Goal: Information Seeking & Learning: Learn about a topic

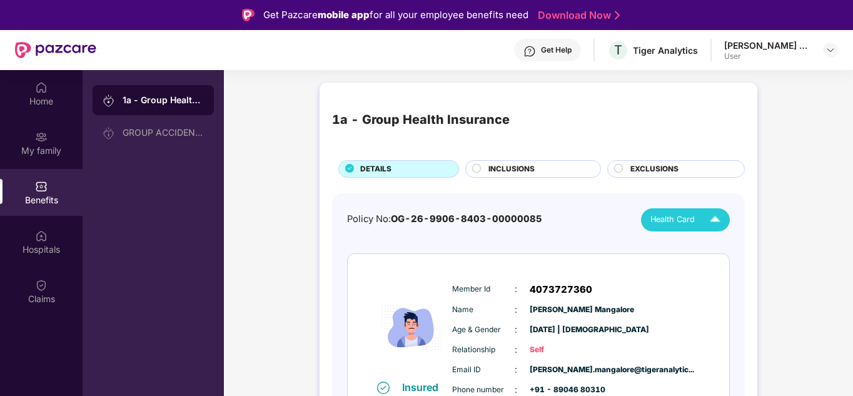
scroll to position [28, 0]
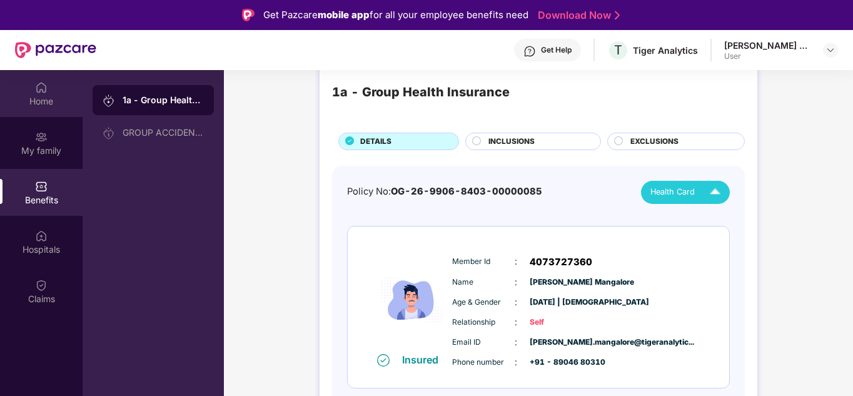
click at [49, 90] on div "Home" at bounding box center [41, 93] width 83 height 47
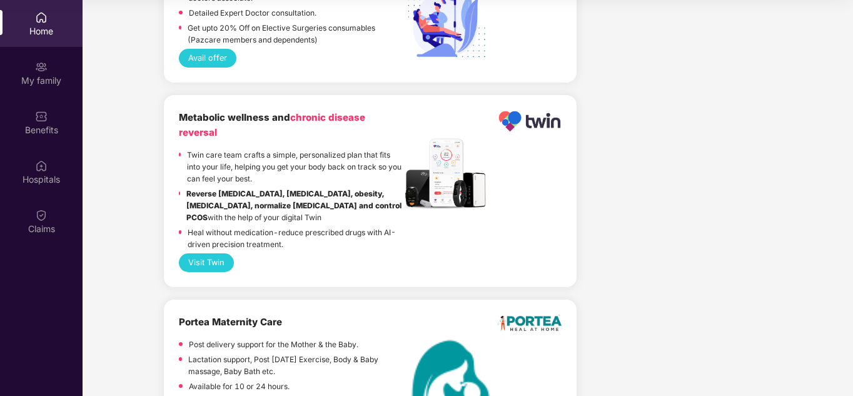
scroll to position [2613, 0]
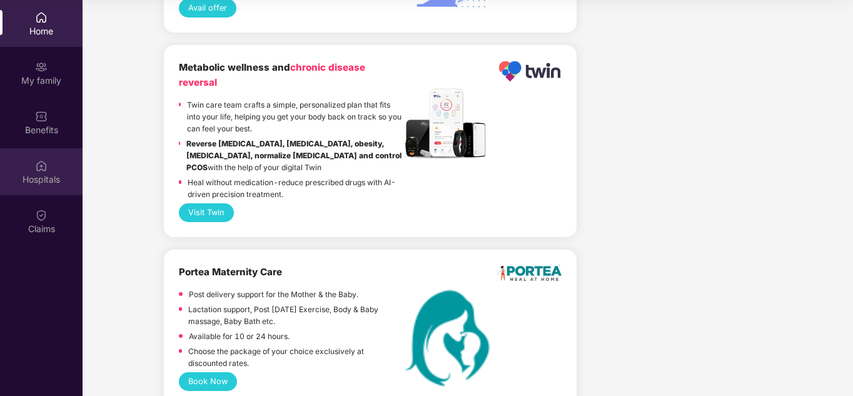
click at [46, 164] on img at bounding box center [41, 165] width 13 height 13
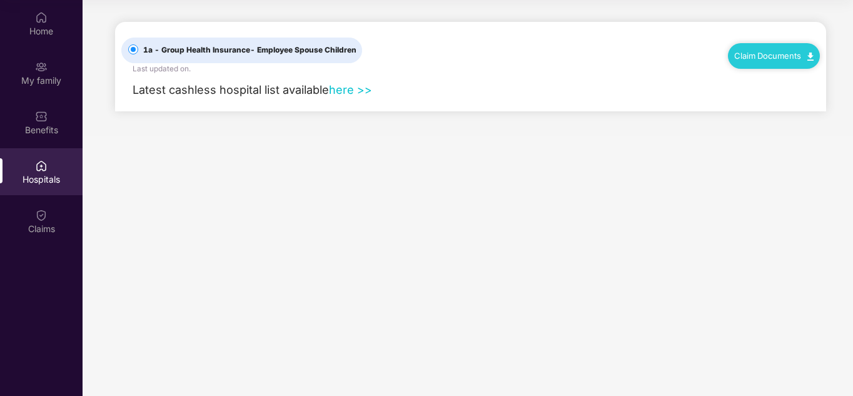
scroll to position [0, 0]
click at [34, 70] on div "My family" at bounding box center [41, 72] width 83 height 47
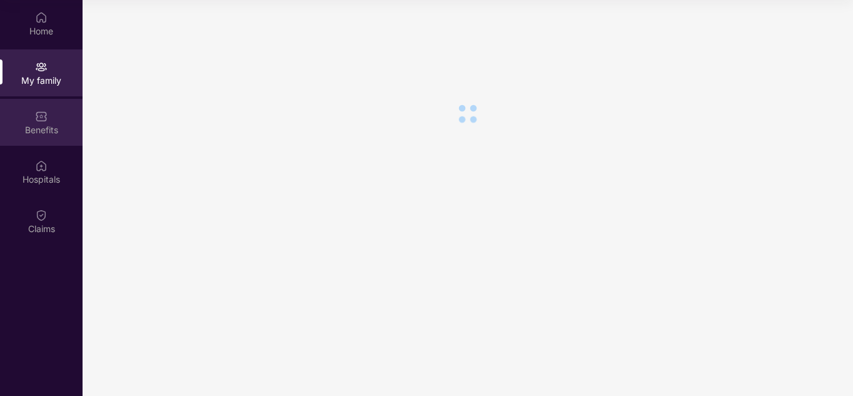
click at [44, 113] on img at bounding box center [41, 116] width 13 height 13
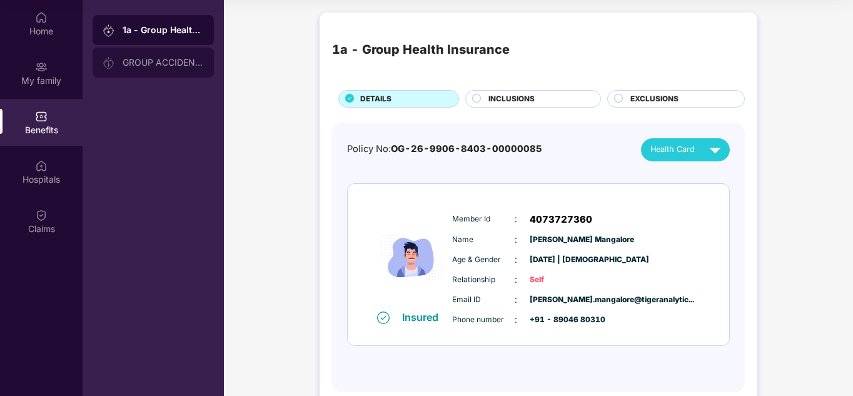
click at [190, 61] on div "GROUP ACCIDENTAL INSURANCE" at bounding box center [163, 63] width 81 height 10
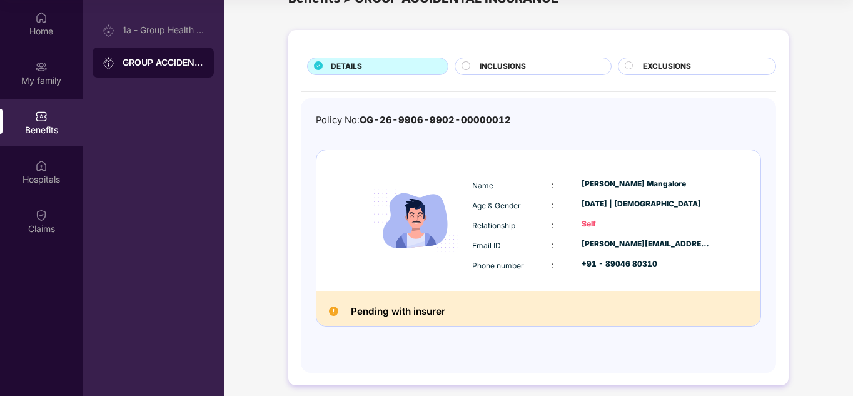
scroll to position [44, 0]
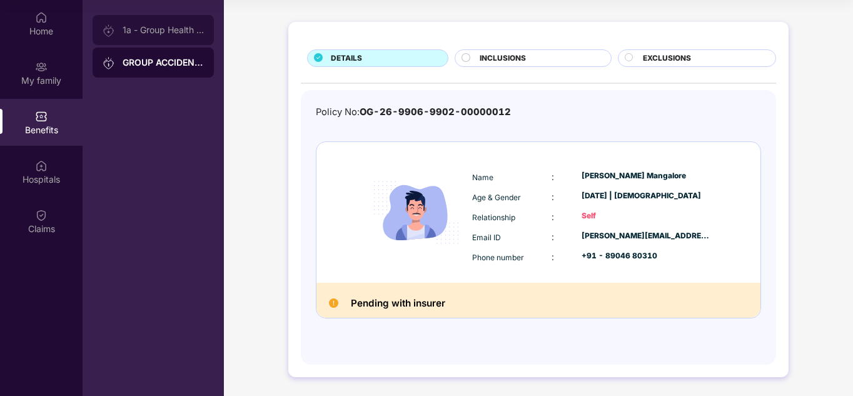
click at [150, 33] on div "1a - Group Health Insurance" at bounding box center [163, 30] width 81 height 10
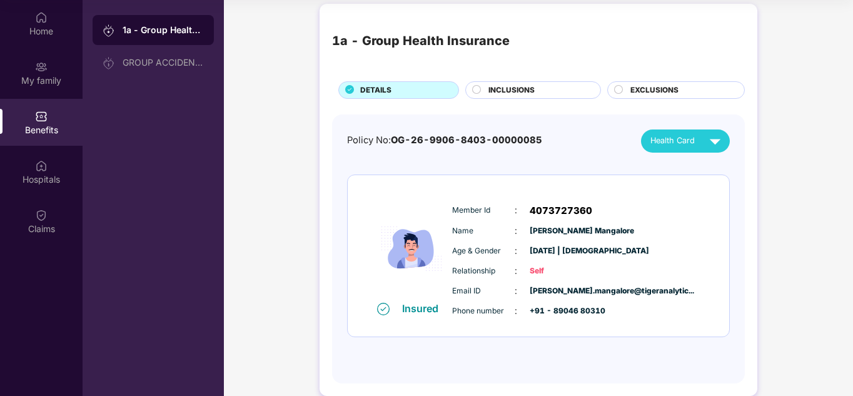
scroll to position [0, 0]
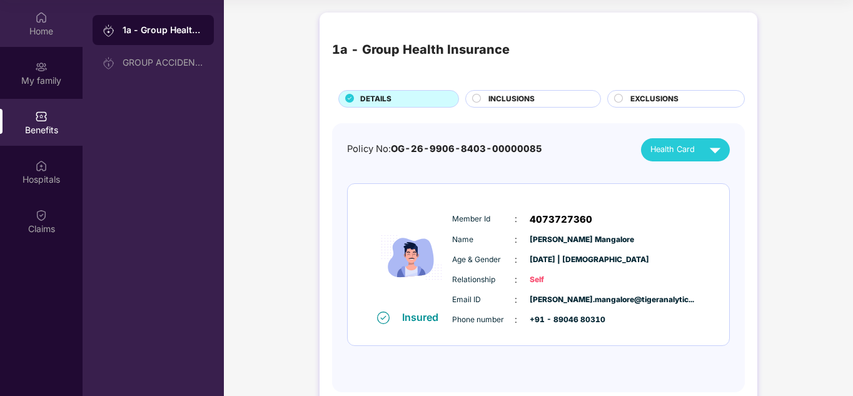
click at [36, 21] on img at bounding box center [41, 17] width 13 height 13
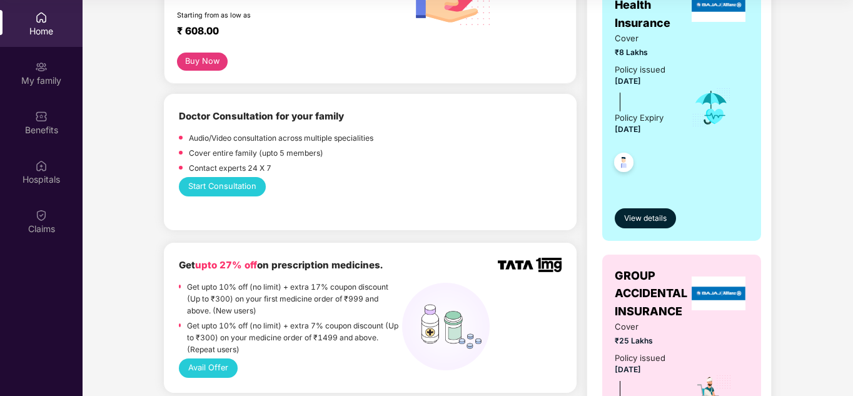
scroll to position [250, 0]
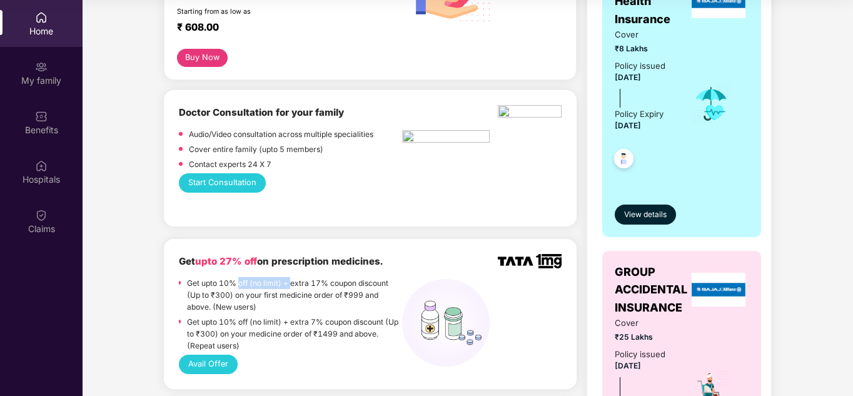
drag, startPoint x: 240, startPoint y: 270, endPoint x: 290, endPoint y: 270, distance: 50.0
click at [290, 277] on p "Get upto 10% off (no limit) + extra 17% coupon discount (Up to ₹300) on your fi…" at bounding box center [294, 295] width 215 height 36
click at [301, 289] on p "Get upto 10% off (no limit) + extra 17% coupon discount (Up to ₹300) on your fi…" at bounding box center [294, 295] width 215 height 36
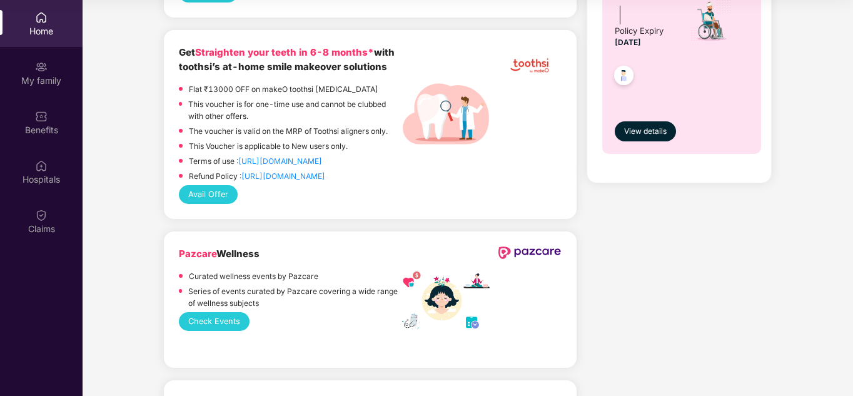
scroll to position [625, 0]
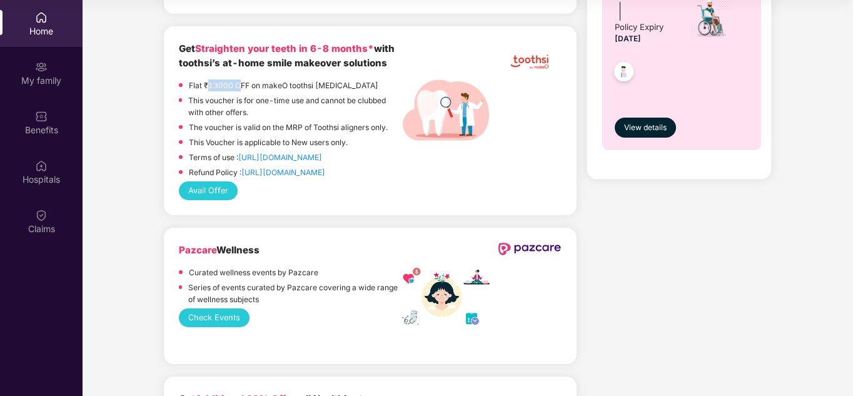
drag, startPoint x: 206, startPoint y: 73, endPoint x: 241, endPoint y: 72, distance: 35.0
click at [241, 79] on p "Flat ₹13000 OFF on makeO toothsi [MEDICAL_DATA]" at bounding box center [283, 85] width 189 height 12
click at [320, 79] on p "Flat ₹13000 OFF on makeO toothsi [MEDICAL_DATA]" at bounding box center [283, 85] width 189 height 12
drag, startPoint x: 248, startPoint y: 88, endPoint x: 302, endPoint y: 91, distance: 53.8
click at [302, 94] on p "This voucher is for one-time use and cannot be clubbed with other offers." at bounding box center [295, 106] width 214 height 24
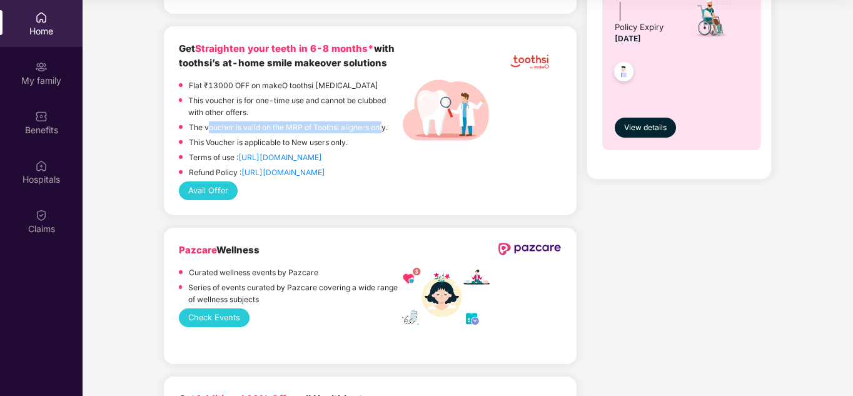
drag, startPoint x: 209, startPoint y: 114, endPoint x: 384, endPoint y: 114, distance: 174.4
click at [384, 121] on p "The voucher is valid on the MRP of Toothsi aligners only." at bounding box center [288, 127] width 199 height 12
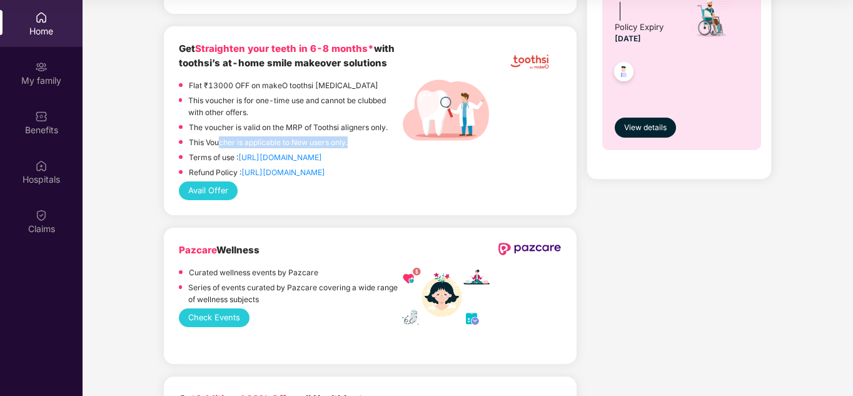
drag, startPoint x: 221, startPoint y: 129, endPoint x: 361, endPoint y: 136, distance: 140.8
click at [361, 136] on div "This Voucher is applicable to New users only." at bounding box center [290, 143] width 223 height 15
click at [223, 181] on button "Avail Offer" at bounding box center [208, 190] width 59 height 19
click at [378, 189] on div "Avail Offer" at bounding box center [370, 190] width 383 height 19
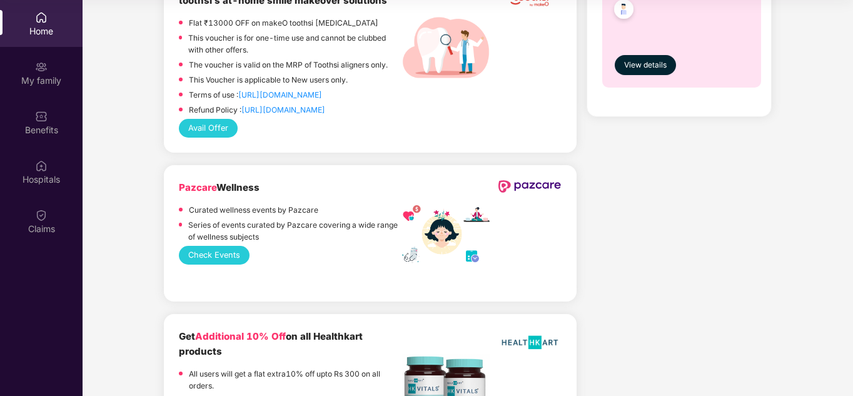
scroll to position [813, 0]
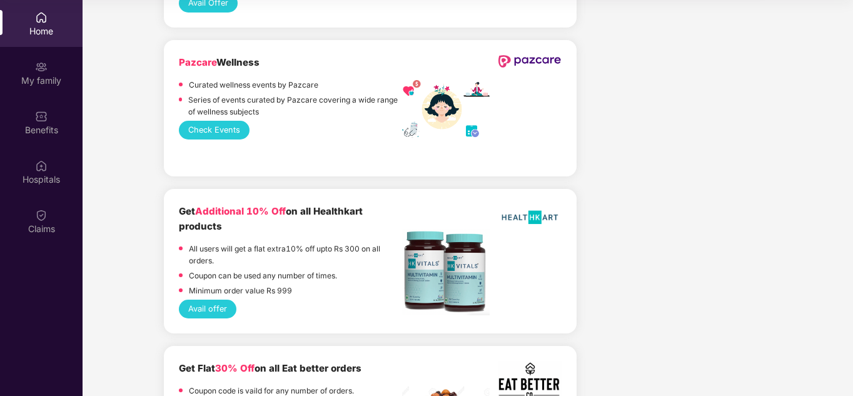
drag, startPoint x: 255, startPoint y: 236, endPoint x: 383, endPoint y: 244, distance: 127.8
click at [383, 244] on p "All users will get a flat extra10% off upto Rs 300 on all orders." at bounding box center [295, 255] width 213 height 24
click at [325, 271] on div "Coupon can be used any number of times." at bounding box center [263, 276] width 148 height 15
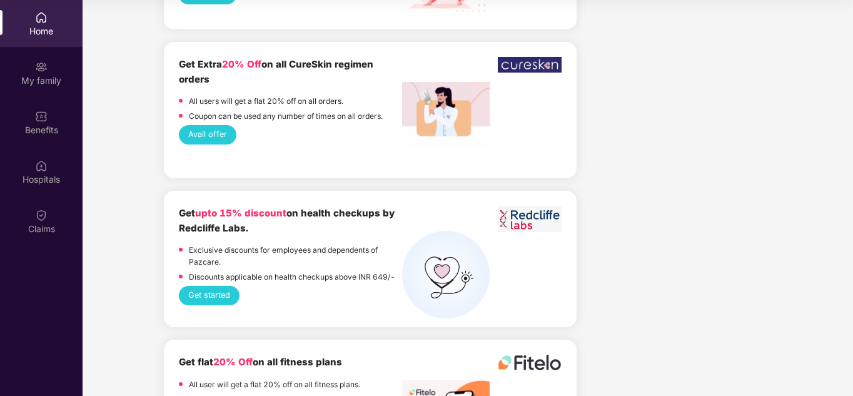
scroll to position [1688, 0]
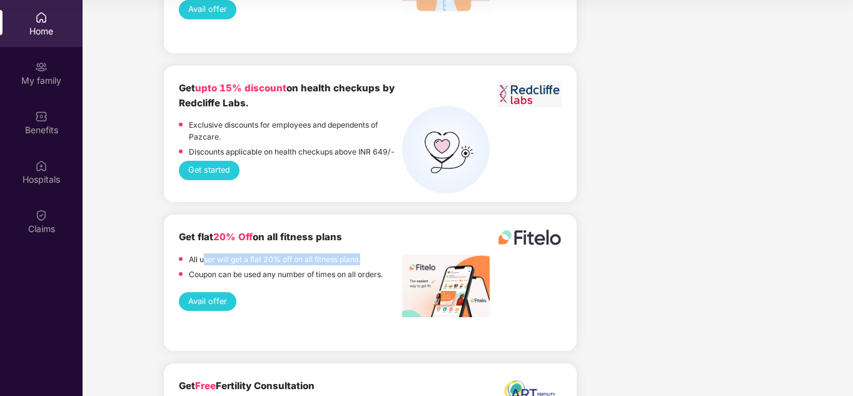
drag, startPoint x: 206, startPoint y: 246, endPoint x: 369, endPoint y: 250, distance: 163.2
click at [369, 253] on div "All user will get a flat 20% off on all fitness plans." at bounding box center [290, 260] width 223 height 15
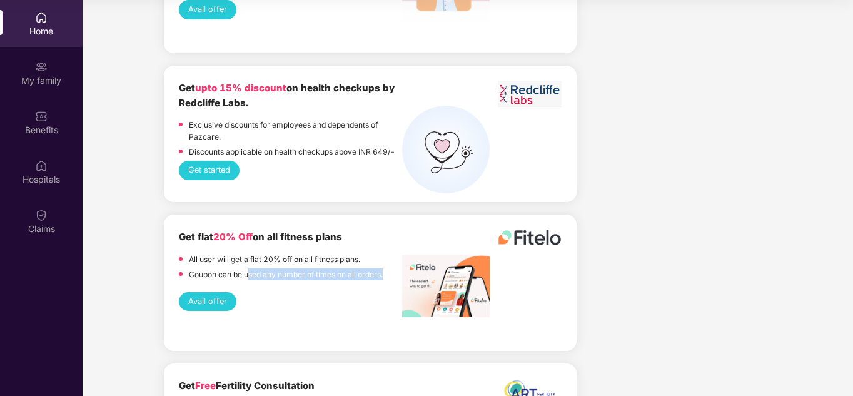
drag, startPoint x: 251, startPoint y: 263, endPoint x: 388, endPoint y: 263, distance: 136.9
click at [388, 268] on div "Coupon can be used any number of times on all orders." at bounding box center [290, 275] width 223 height 15
click at [321, 274] on div "Get flat 20% Off on all fitness plans All user will get a flat 20% off on all f…" at bounding box center [370, 260] width 383 height 63
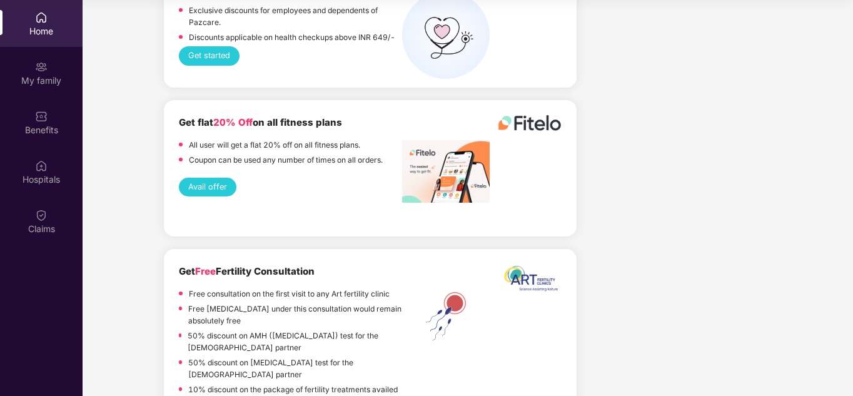
scroll to position [1813, 0]
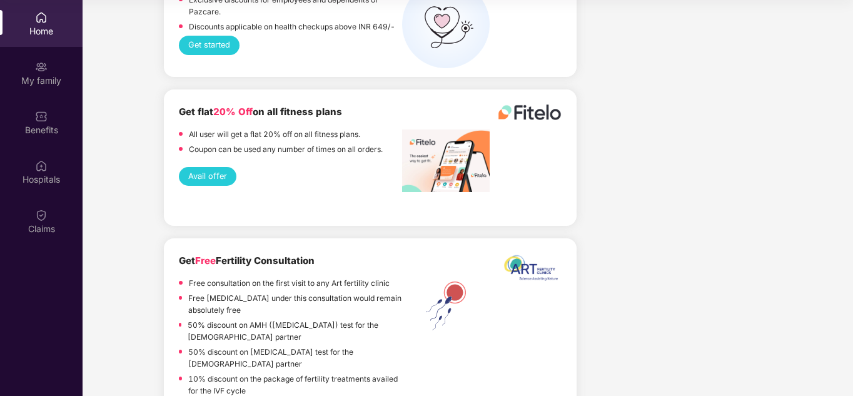
click at [213, 167] on button "Avail offer" at bounding box center [208, 176] width 58 height 19
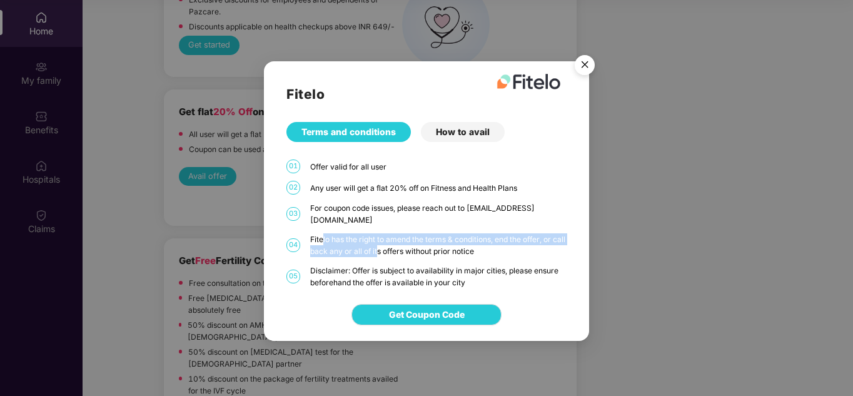
drag, startPoint x: 324, startPoint y: 233, endPoint x: 391, endPoint y: 246, distance: 68.0
click at [391, 246] on div "Fitelo has the right to amend the terms & conditions, end the offer, or call ba…" at bounding box center [438, 245] width 256 height 24
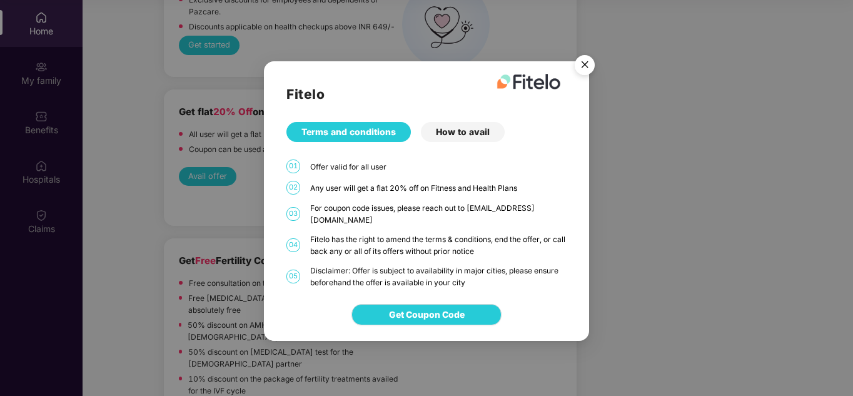
click at [459, 142] on div "How to avail" at bounding box center [463, 132] width 84 height 20
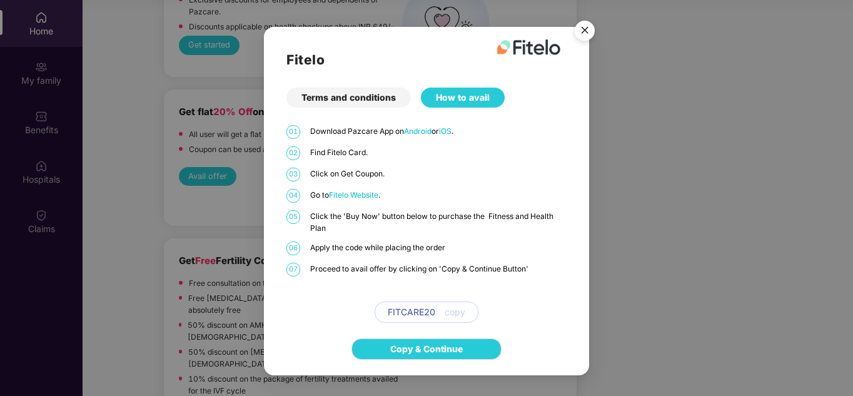
click at [584, 37] on img "Close" at bounding box center [584, 32] width 35 height 35
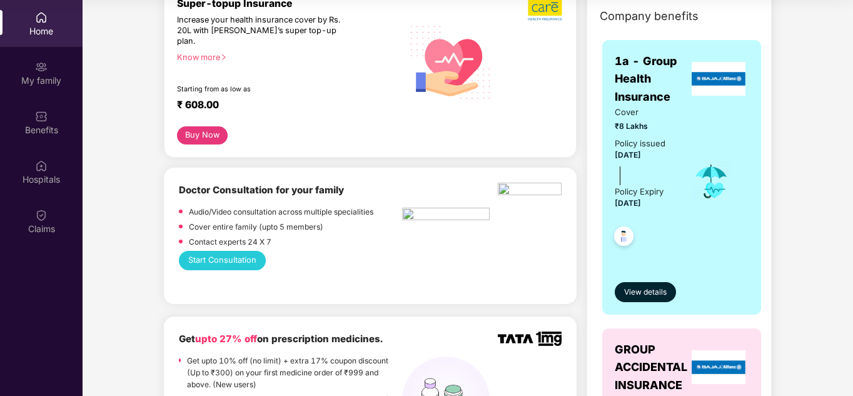
scroll to position [188, 0]
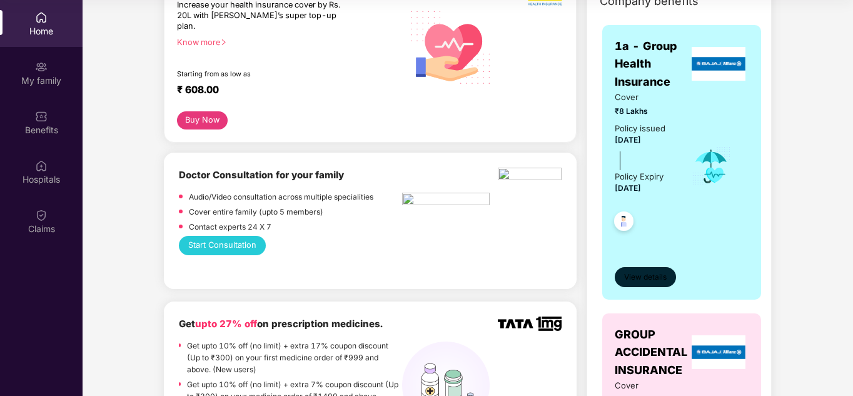
click at [641, 277] on span "View details" at bounding box center [645, 277] width 43 height 12
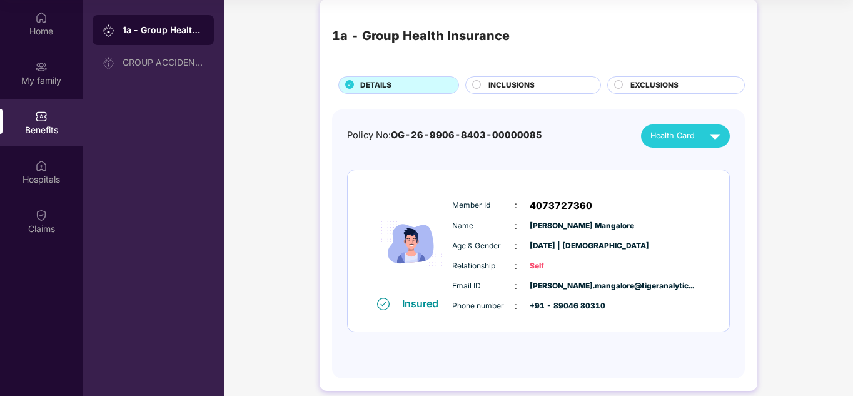
scroll to position [0, 0]
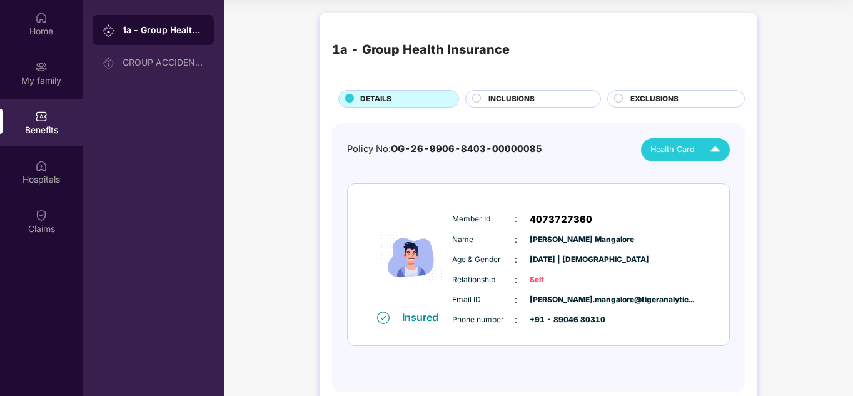
click at [697, 144] on div "Health Card" at bounding box center [688, 150] width 76 height 22
click at [598, 148] on div "Policy No: OG-26-9906-8403-00000085 Health Card" at bounding box center [538, 149] width 383 height 23
click at [506, 96] on span "INCLUSIONS" at bounding box center [511, 99] width 46 height 12
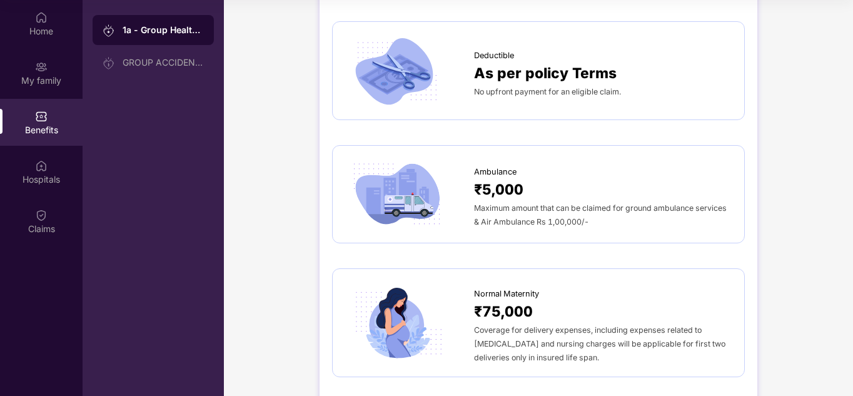
scroll to position [1188, 0]
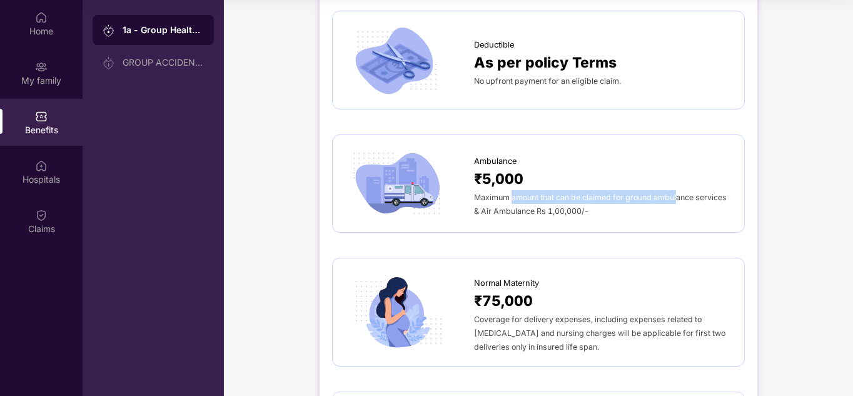
drag, startPoint x: 512, startPoint y: 183, endPoint x: 678, endPoint y: 188, distance: 166.3
click at [678, 193] on span "Maximum amount that can be claimed for ground ambulance services & Air Ambulanc…" at bounding box center [600, 204] width 253 height 23
click at [616, 196] on div "Maximum amount that can be claimed for ground ambulance services & Air Ambulanc…" at bounding box center [603, 204] width 258 height 28
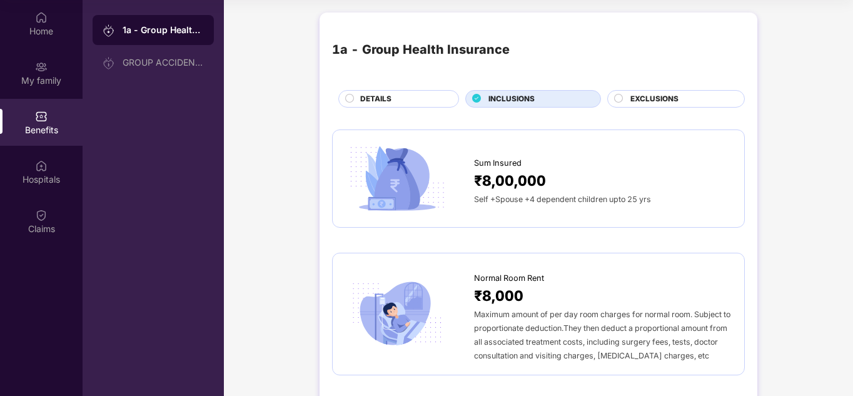
scroll to position [125, 0]
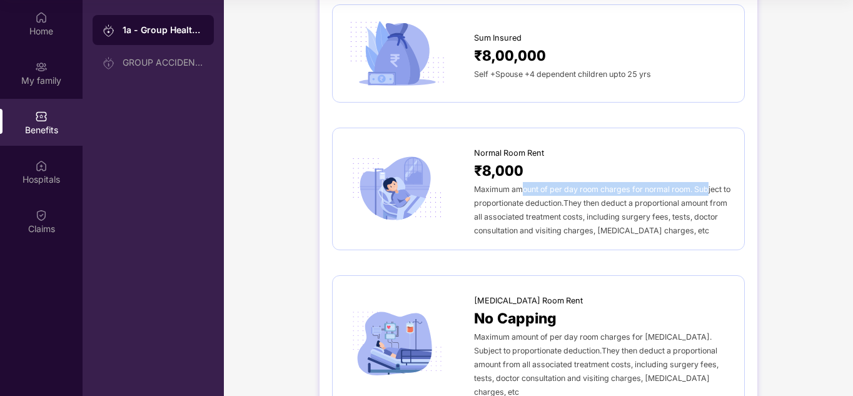
drag, startPoint x: 524, startPoint y: 184, endPoint x: 710, endPoint y: 187, distance: 185.7
click at [710, 187] on span "Maximum amount of per day room charges for normal room. Subject to proportionat…" at bounding box center [602, 209] width 256 height 51
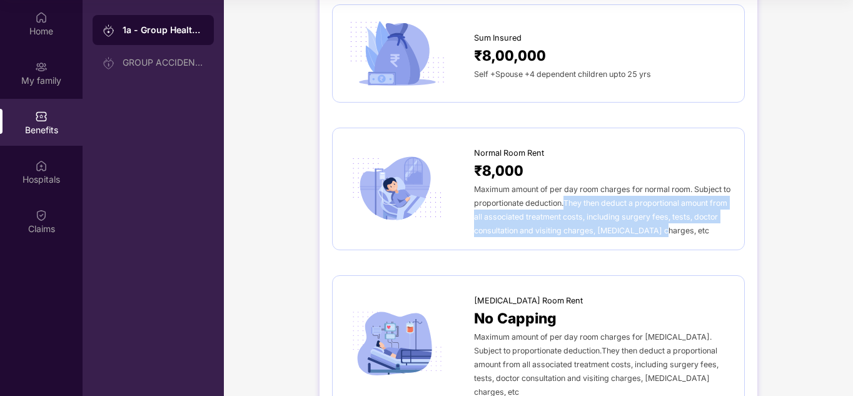
drag, startPoint x: 576, startPoint y: 201, endPoint x: 712, endPoint y: 226, distance: 138.4
click at [712, 226] on div "Maximum amount of per day room charges for normal room. Subject to proportionat…" at bounding box center [603, 209] width 258 height 55
click at [699, 234] on div "Maximum amount of per day room charges for normal room. Subject to proportionat…" at bounding box center [603, 209] width 258 height 55
